Goal: Navigation & Orientation: Find specific page/section

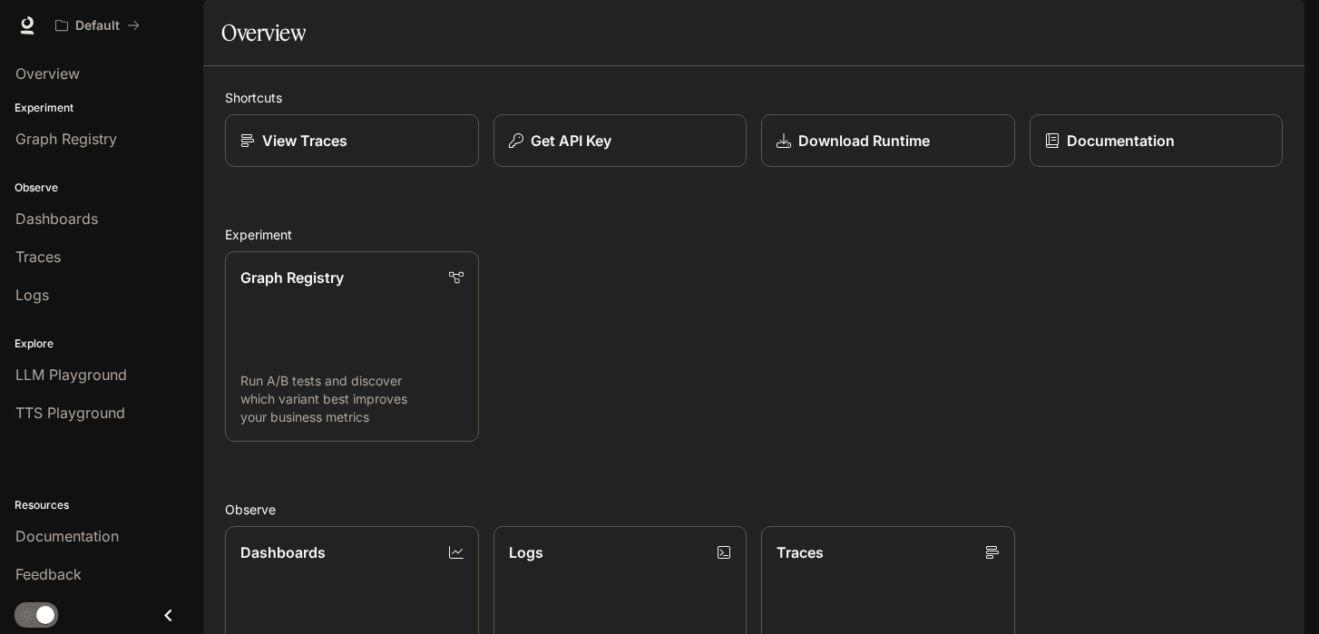
scroll to position [32, 0]
click at [83, 81] on div "Overview" at bounding box center [101, 74] width 172 height 22
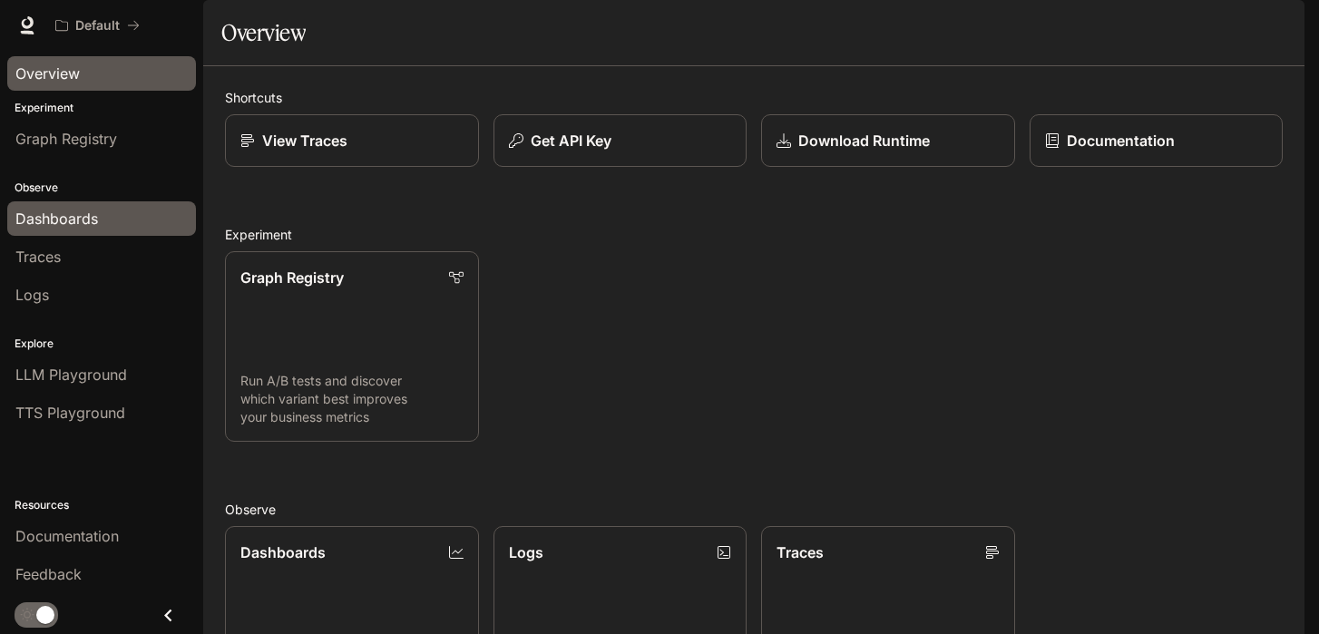
click at [54, 211] on span "Dashboards" at bounding box center [56, 219] width 83 height 22
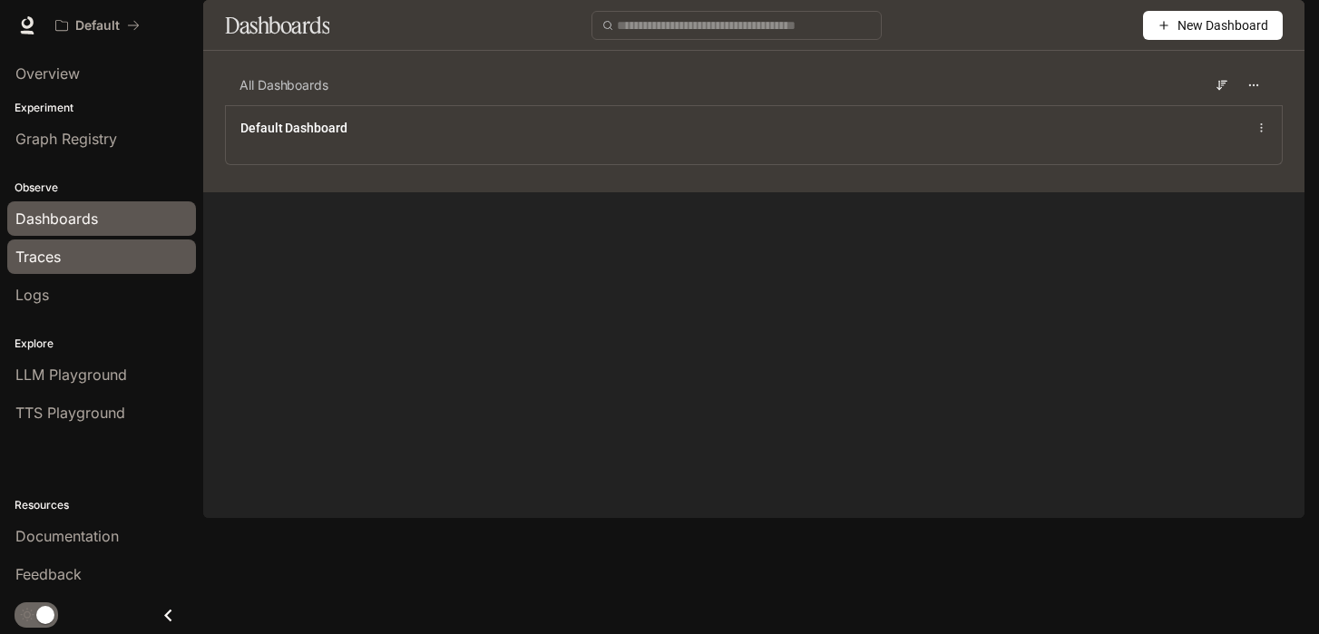
click at [55, 257] on span "Traces" at bounding box center [37, 257] width 45 height 22
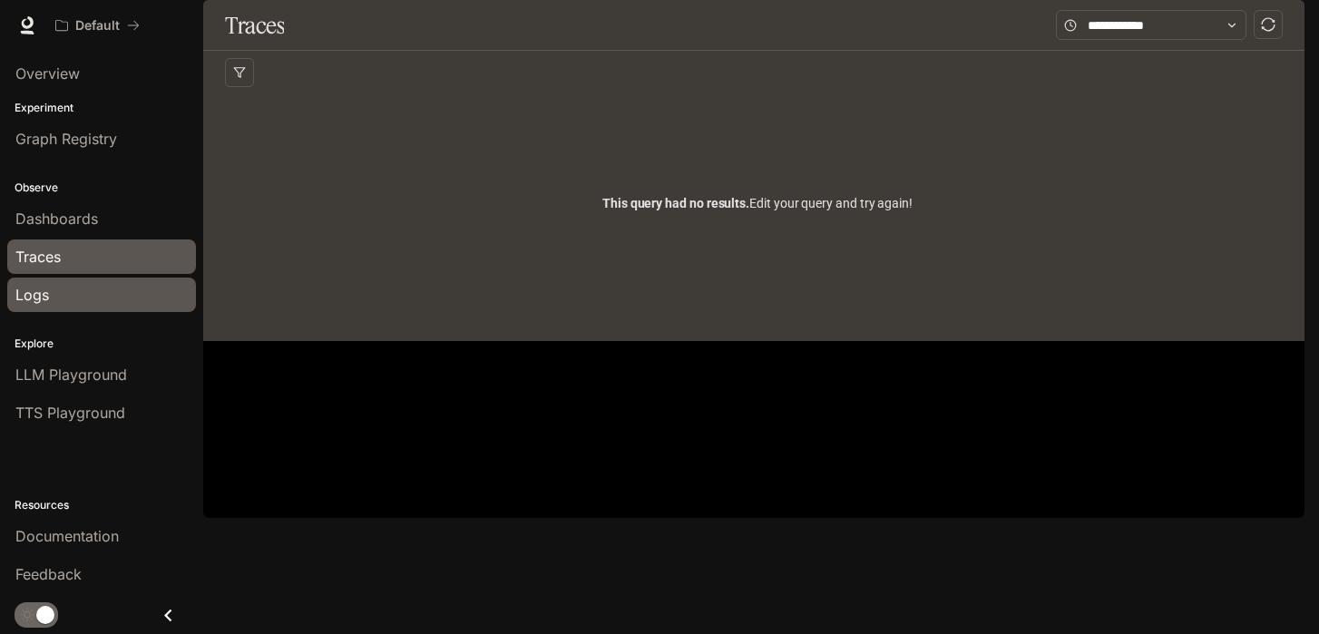
click at [70, 285] on div "Logs" at bounding box center [101, 295] width 172 height 22
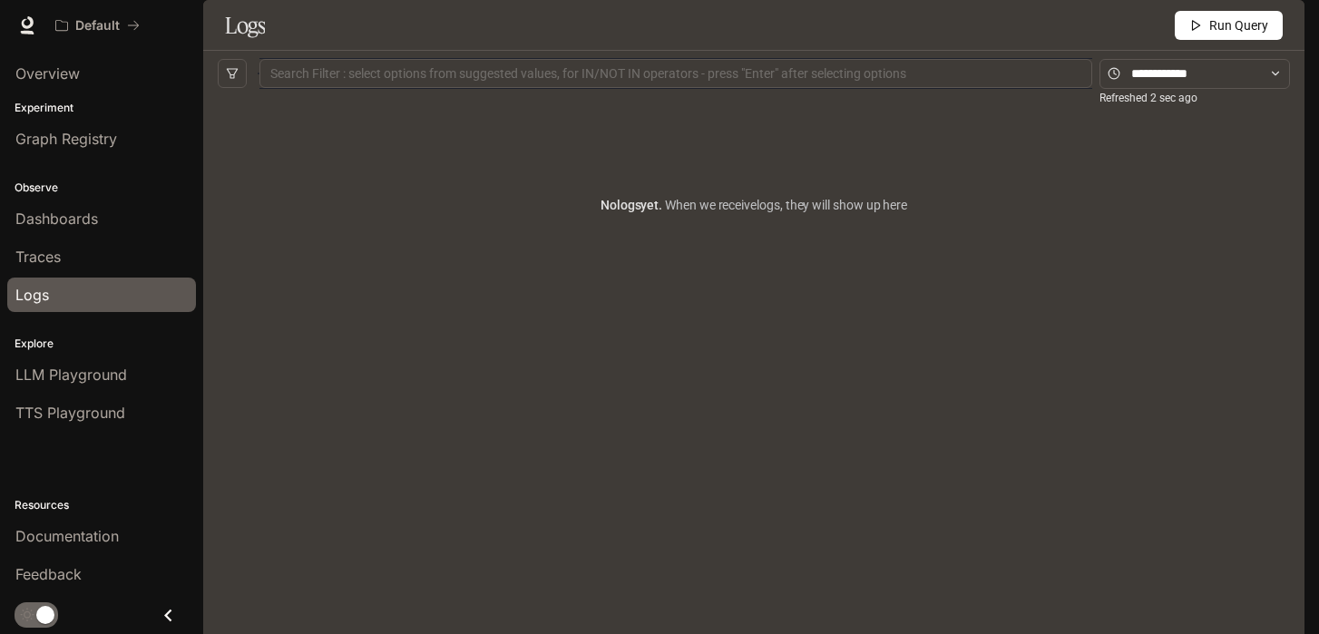
click at [103, 100] on p "Experiment" at bounding box center [101, 108] width 203 height 16
click at [92, 77] on div "Overview" at bounding box center [101, 74] width 172 height 22
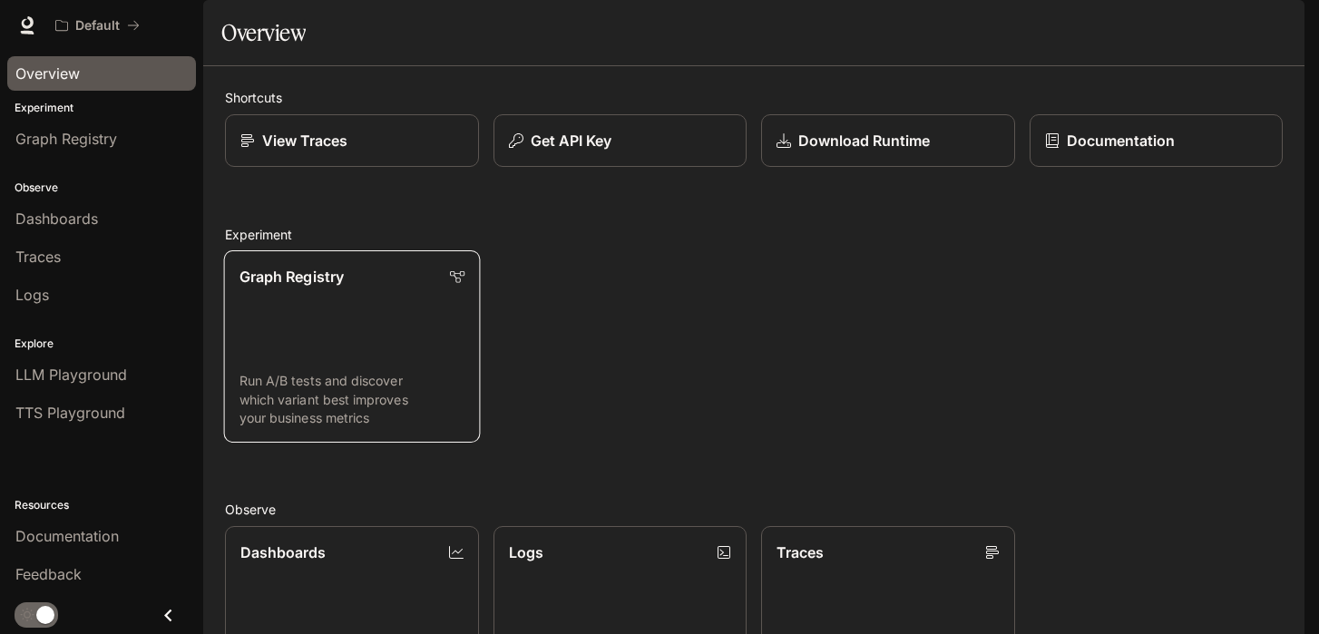
scroll to position [442, 0]
click at [64, 574] on span "Feedback" at bounding box center [48, 575] width 66 height 22
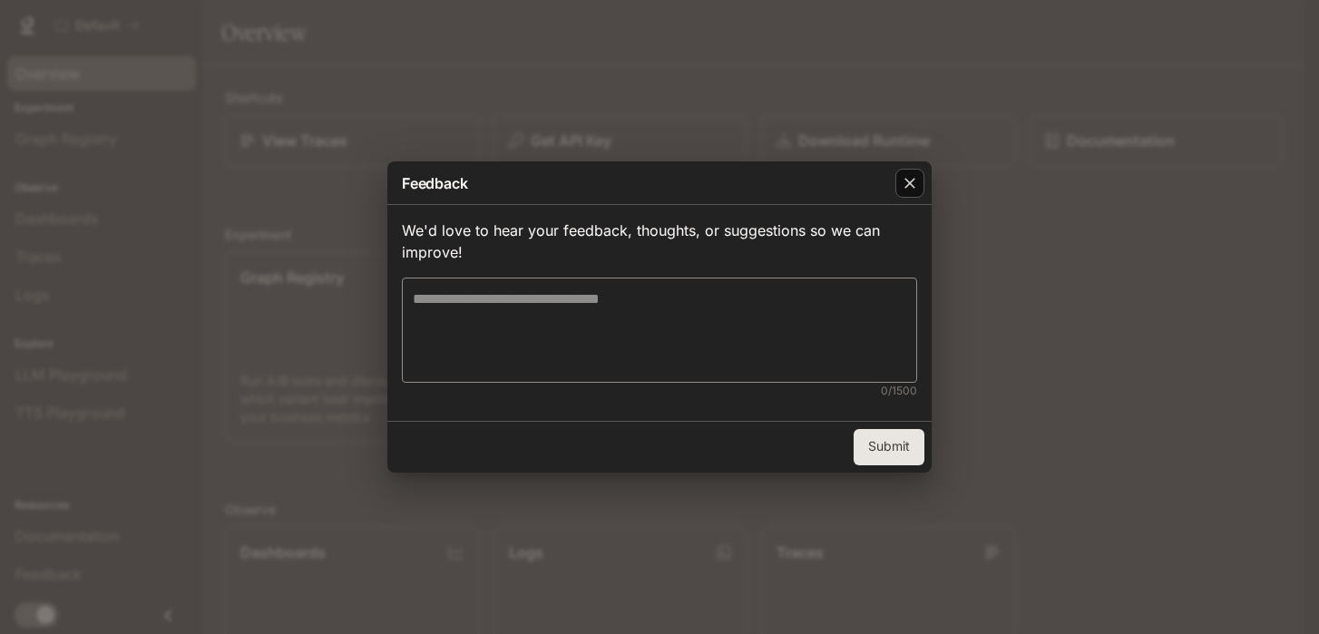
click at [920, 179] on div "button" at bounding box center [910, 183] width 29 height 29
